Goal: Navigation & Orientation: Find specific page/section

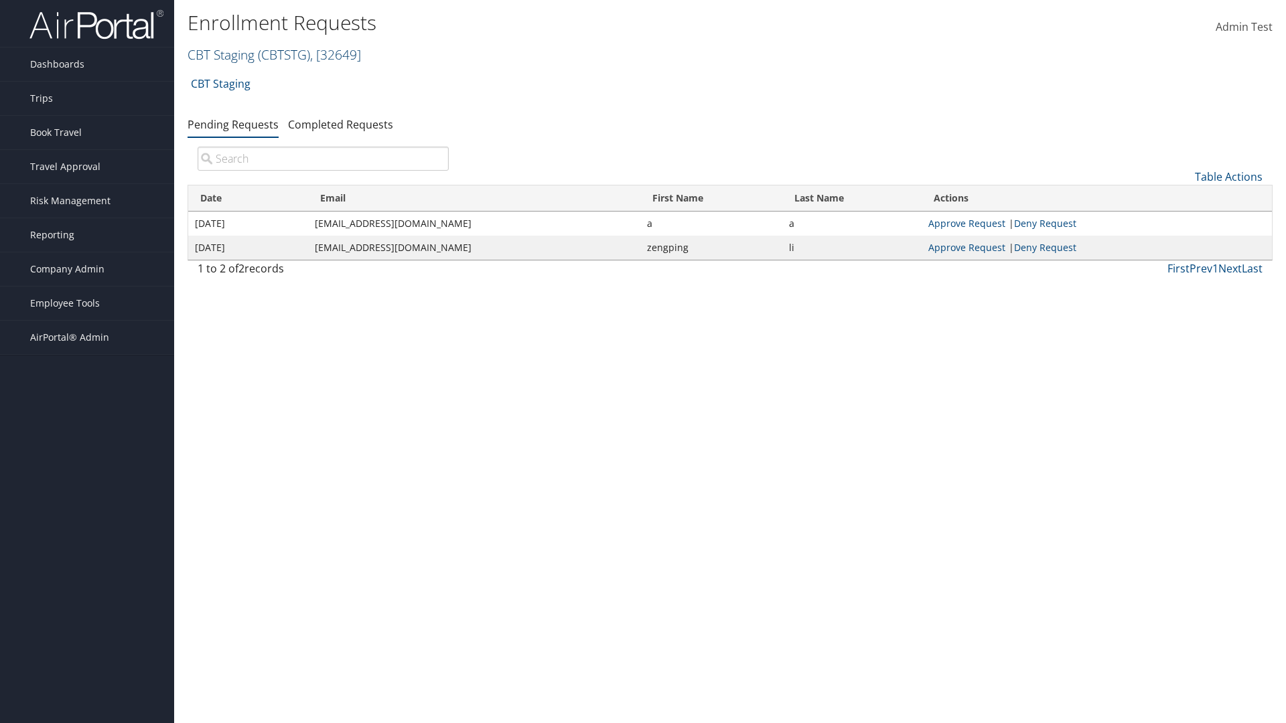
click at [221, 54] on link "CBT Staging ( CBTSTG ) , [ 32649 ]" at bounding box center [273, 55] width 173 height 18
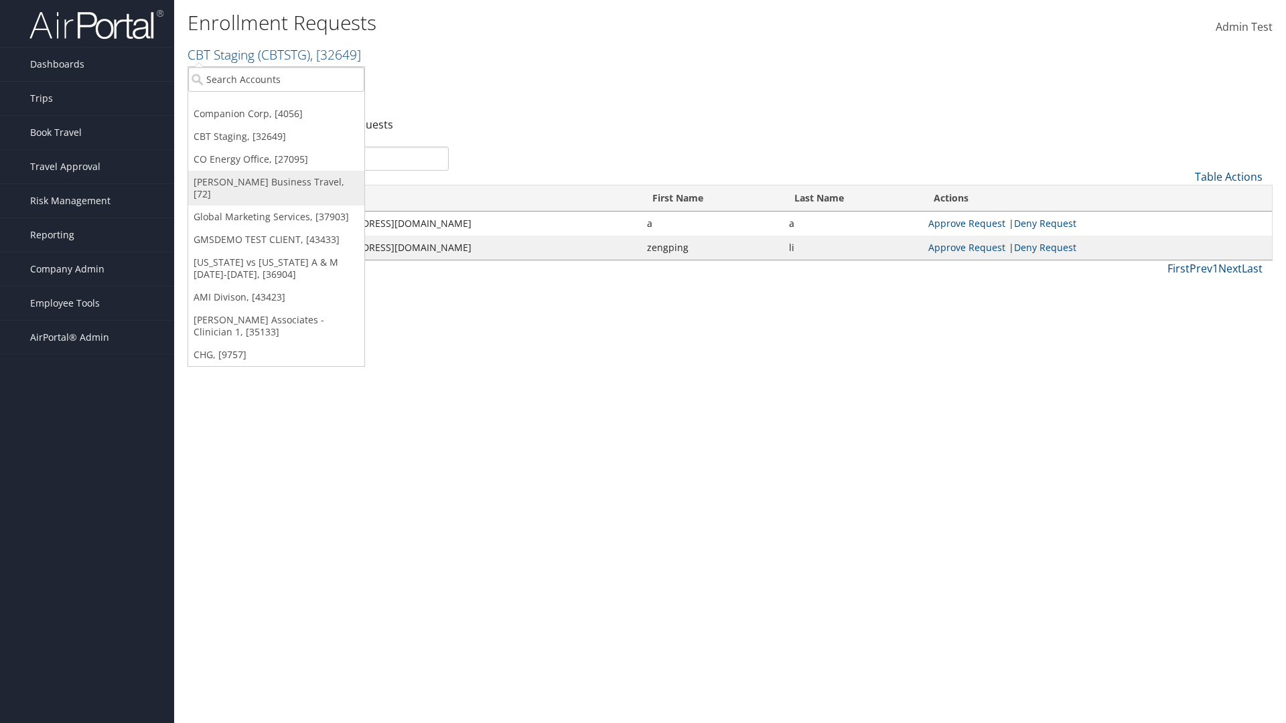
click at [276, 182] on link "[PERSON_NAME] Business Travel, [72]" at bounding box center [276, 188] width 176 height 35
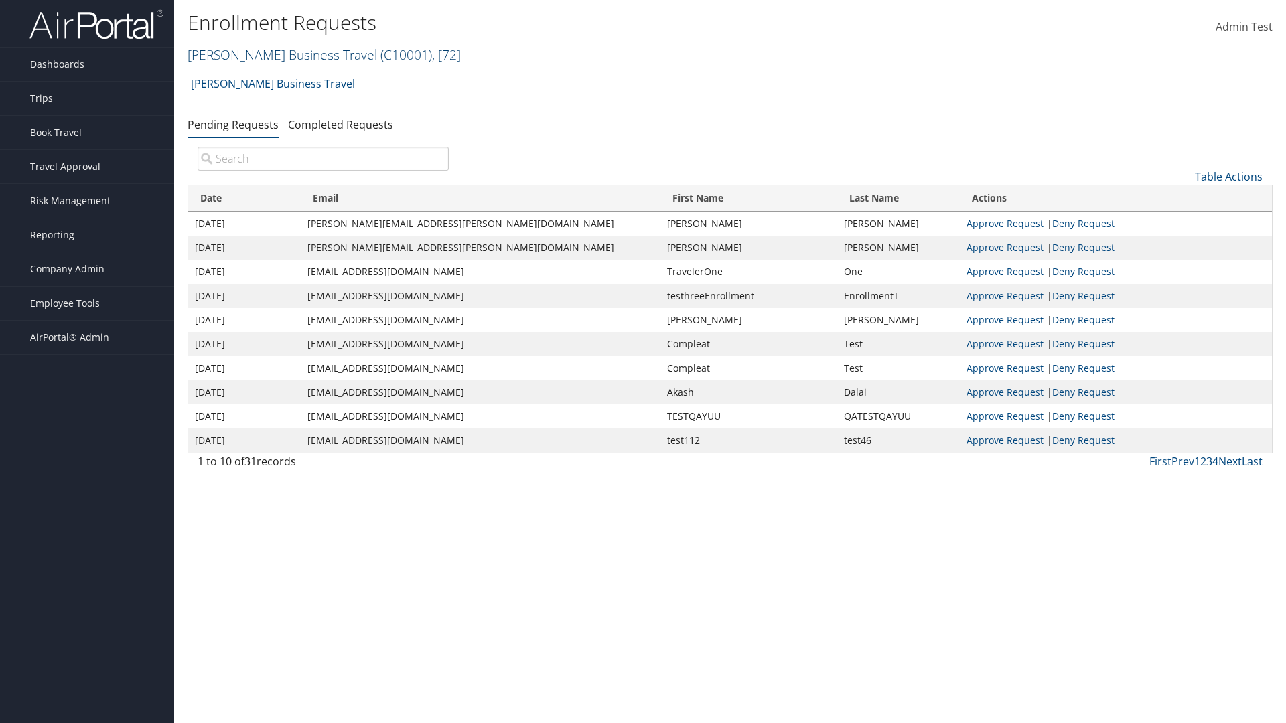
click at [276, 54] on link "[PERSON_NAME] Business Travel ( C10001 ) , [ 72 ]" at bounding box center [323, 55] width 273 height 18
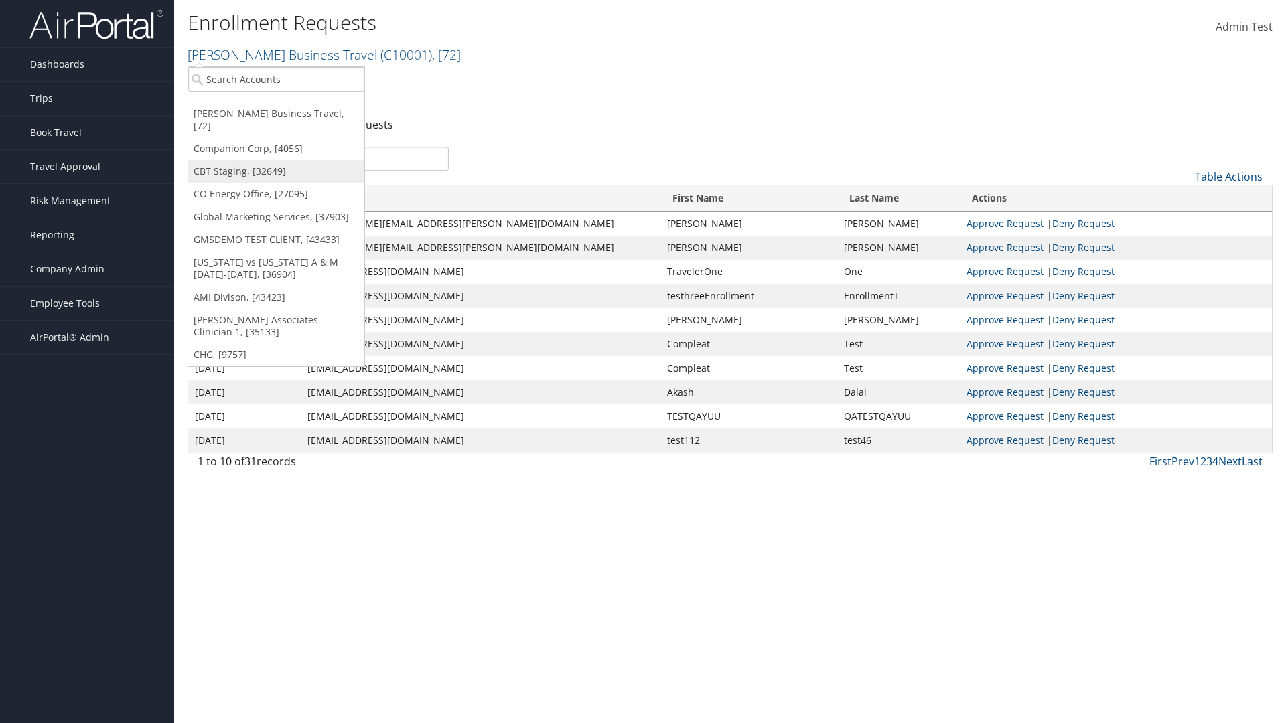
click at [276, 160] on link "CBT Staging, [32649]" at bounding box center [276, 171] width 176 height 23
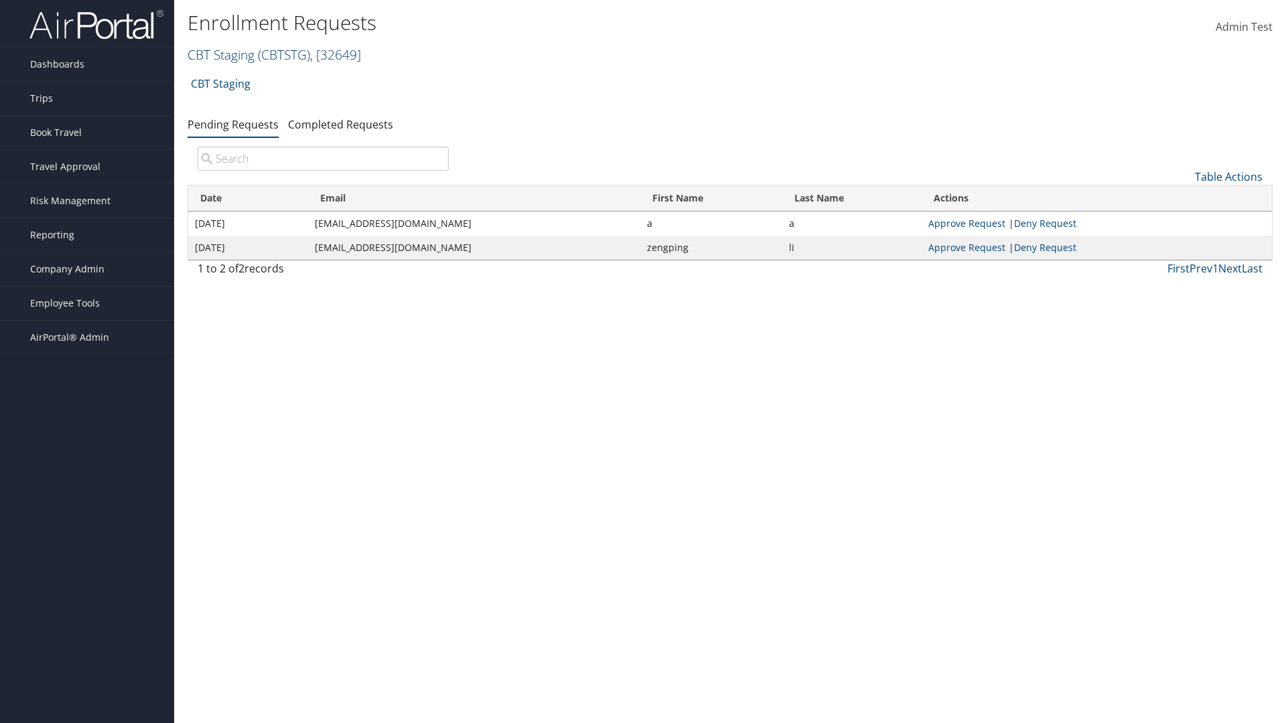
click at [221, 54] on link "CBT Staging ( CBTSTG ) , [ 32649 ]" at bounding box center [273, 55] width 173 height 18
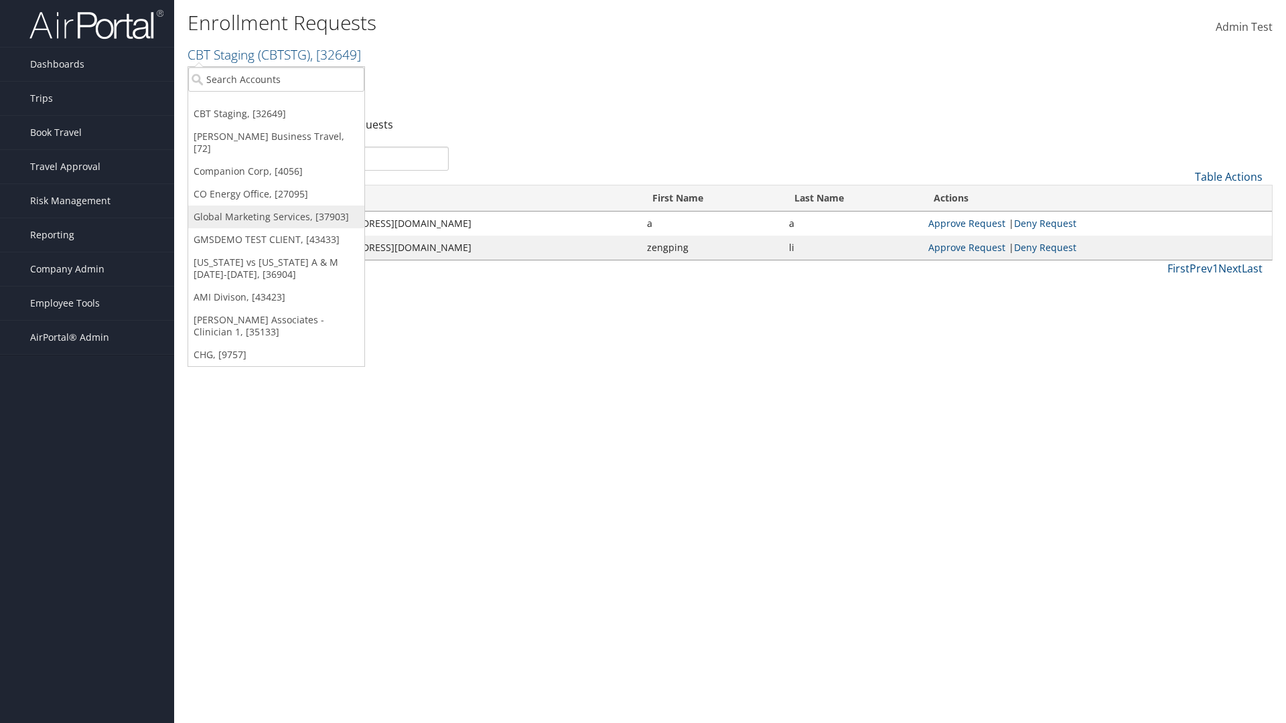
click at [276, 206] on link "Global Marketing Services, [37903]" at bounding box center [276, 217] width 176 height 23
